Goal: Understand process/instructions: Learn how to perform a task or action

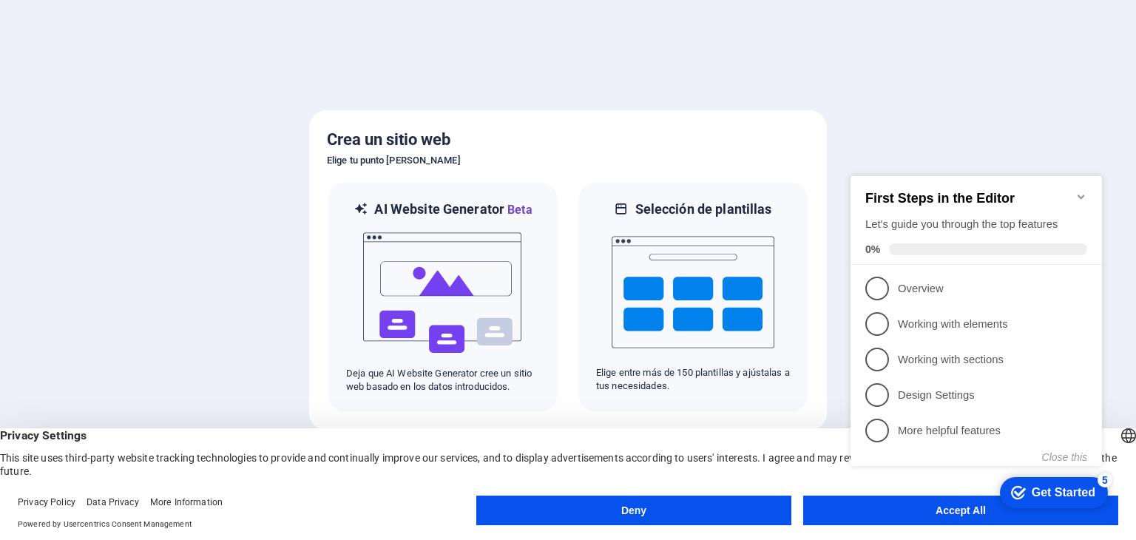
click at [693, 513] on button "Deny" at bounding box center [633, 511] width 315 height 30
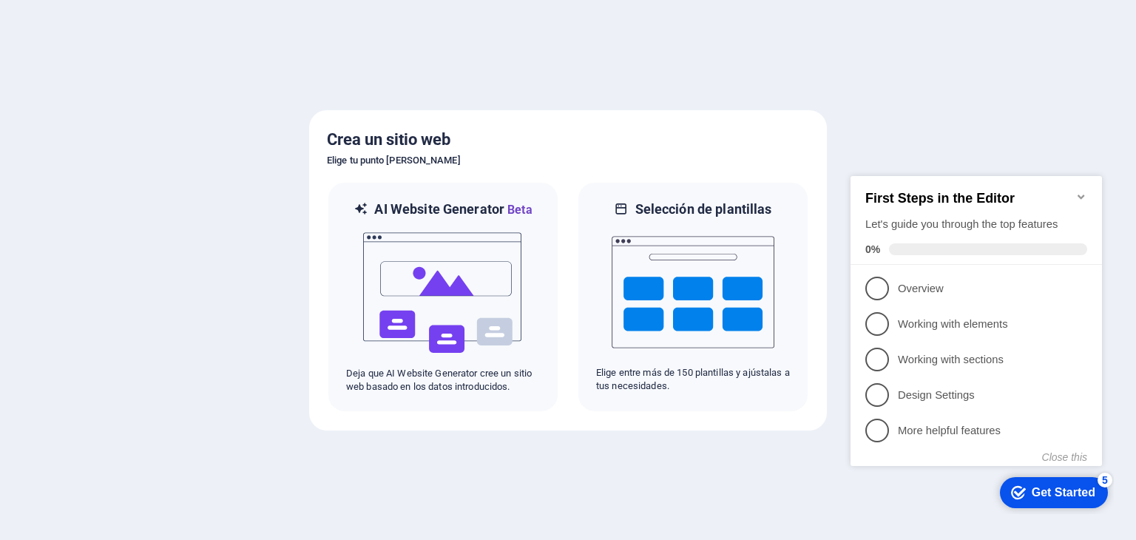
click div "checkmark Get Started 5 First Steps in the Editor Let's guide you through the t…"
click at [903, 125] on div at bounding box center [568, 270] width 1136 height 540
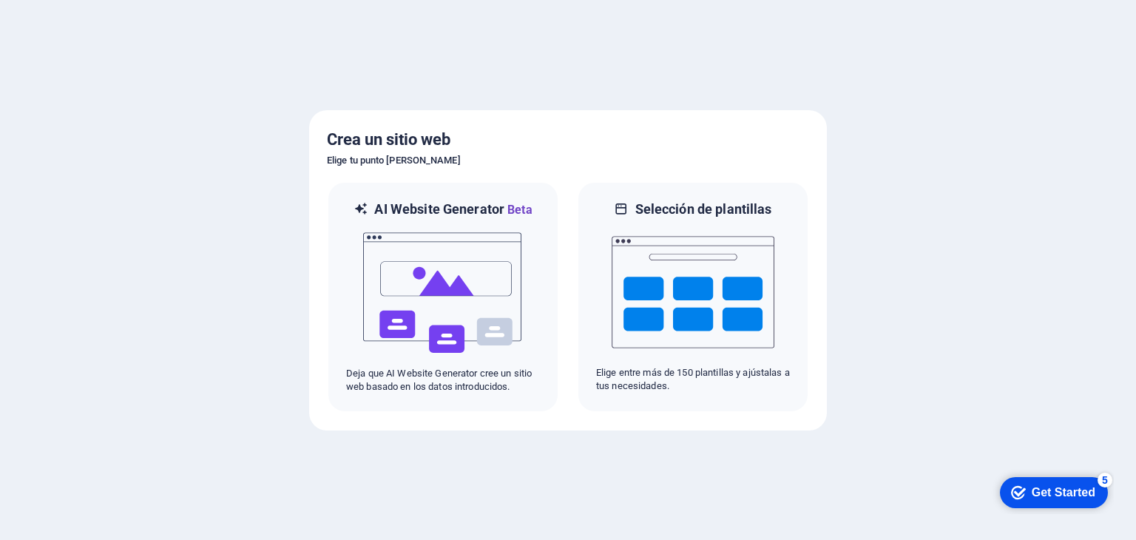
click at [1038, 499] on div "Get Started" at bounding box center [1064, 492] width 64 height 13
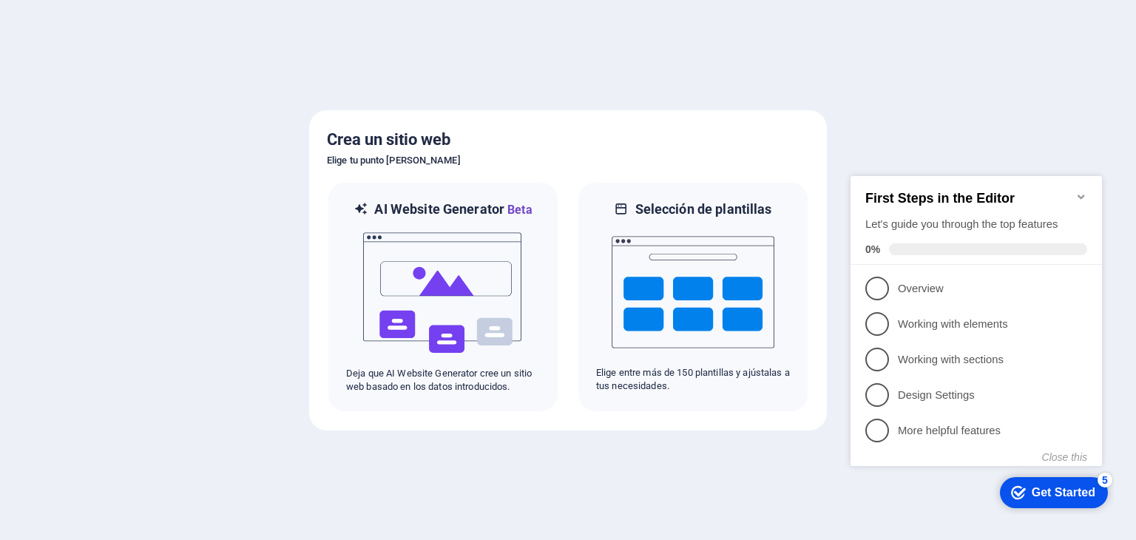
click at [1038, 499] on div "Get Started" at bounding box center [1064, 492] width 64 height 13
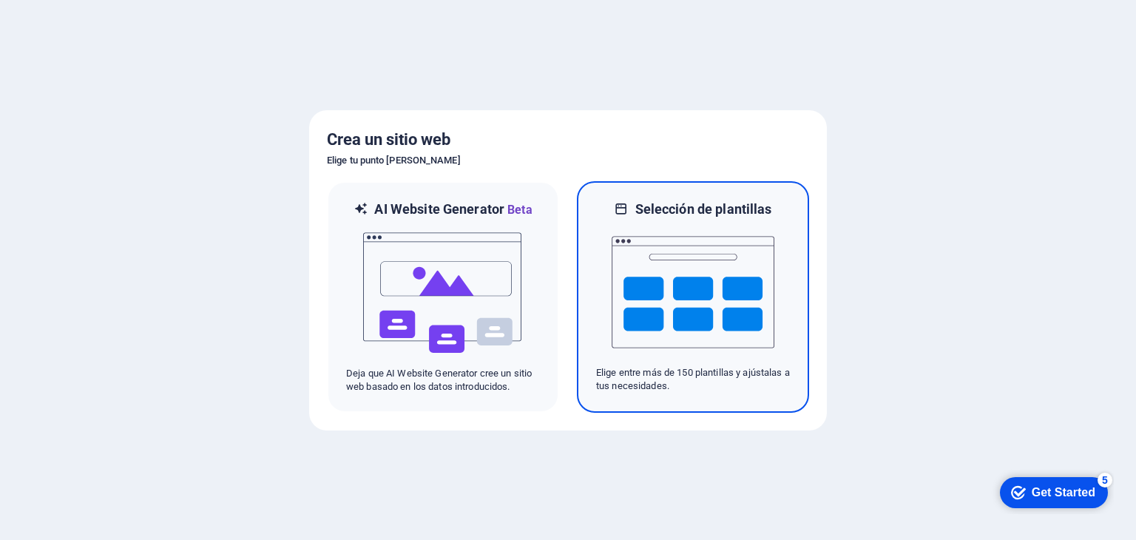
click at [760, 199] on div "Selección de plantillas Elige entre más de 150 plantillas y ajústalas a tus nec…" at bounding box center [693, 297] width 232 height 232
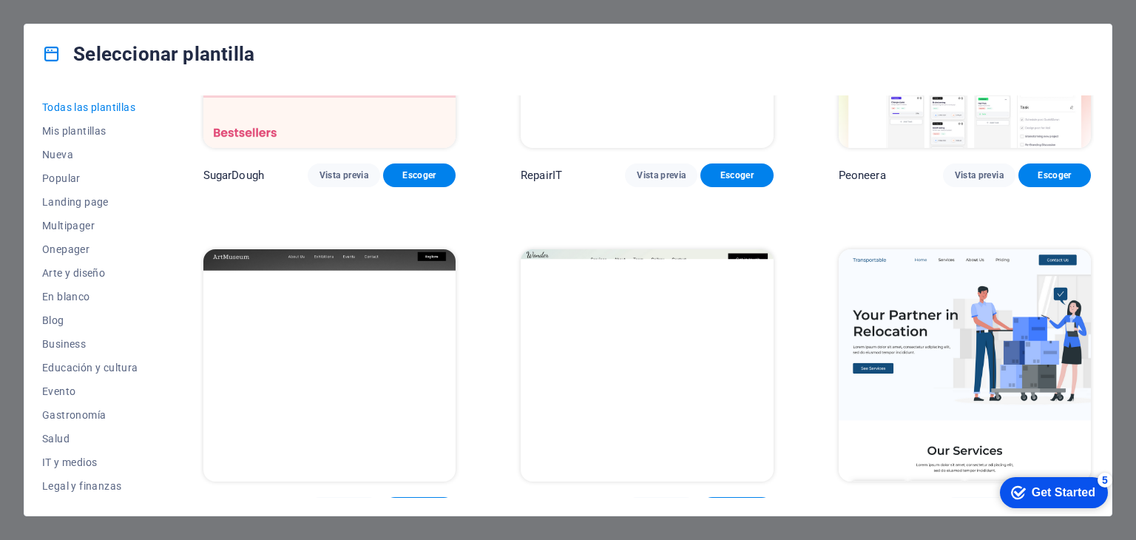
scroll to position [370, 0]
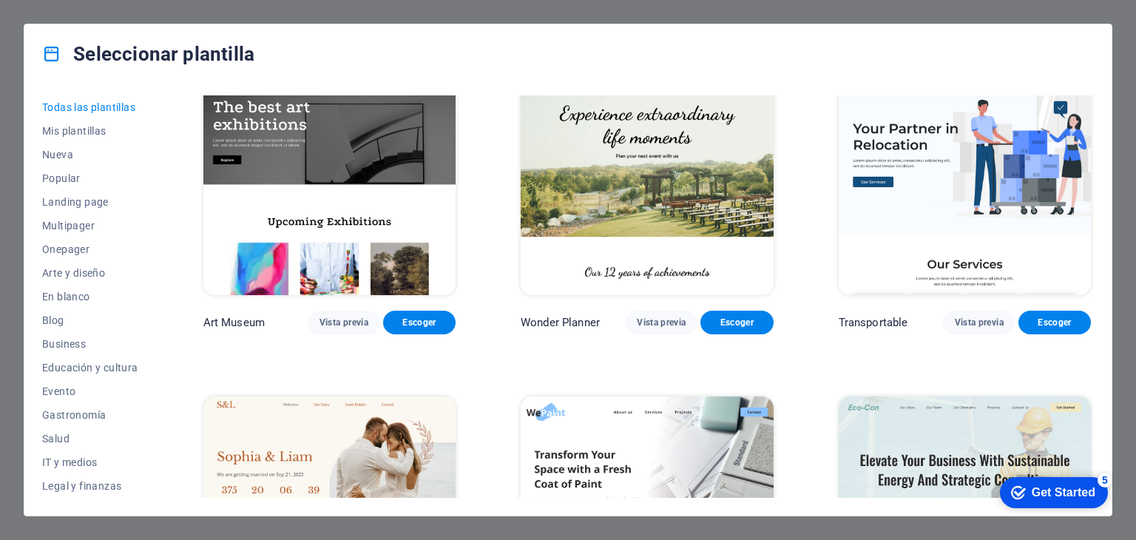
click at [1053, 489] on div "Get Started" at bounding box center [1064, 492] width 64 height 13
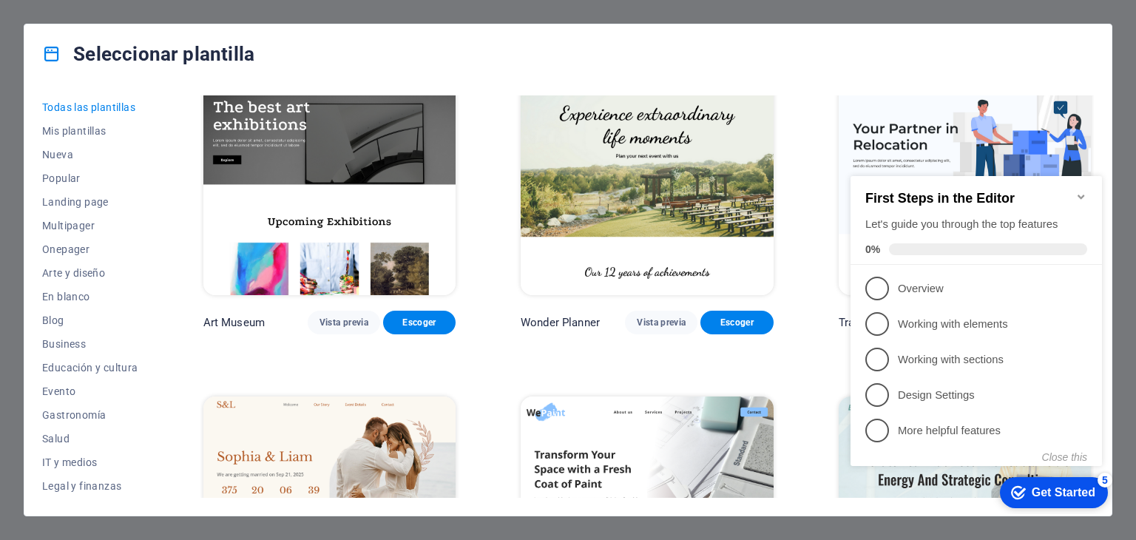
click at [1053, 489] on div "Get Started" at bounding box center [1064, 492] width 64 height 13
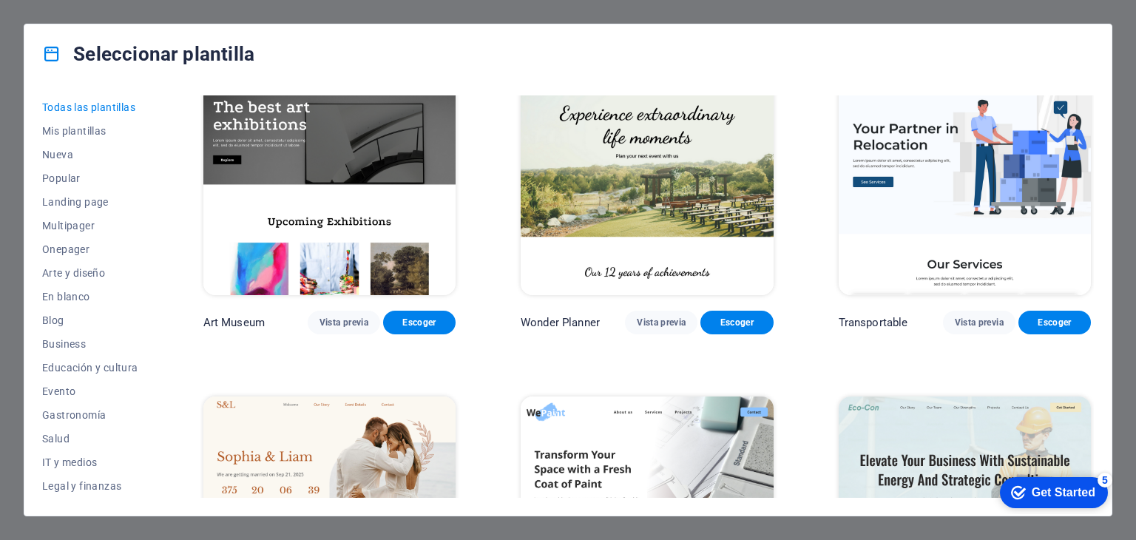
click at [818, 18] on div "Seleccionar plantilla Todas las plantillas Mis plantillas Nueva Popular Landing…" at bounding box center [568, 270] width 1136 height 540
